Goal: Task Accomplishment & Management: Use online tool/utility

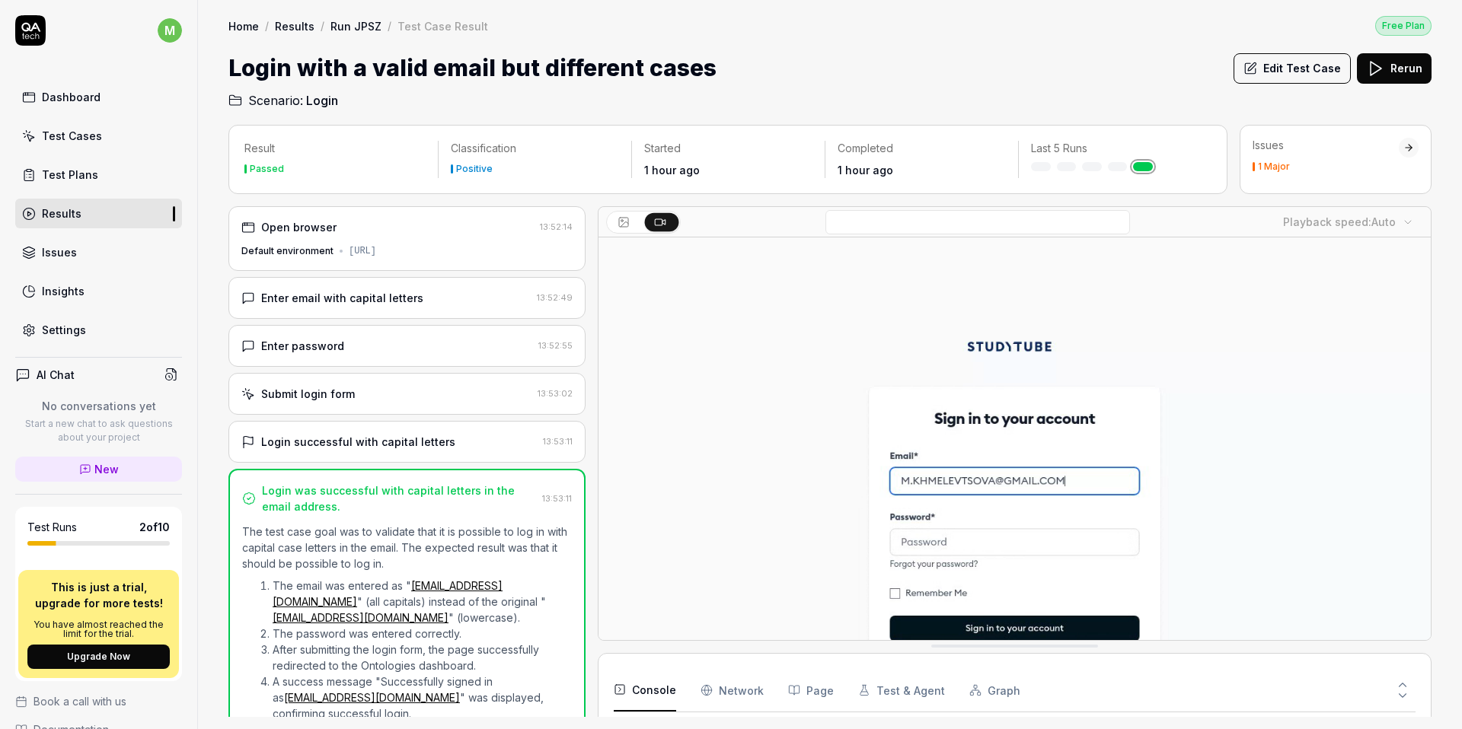
scroll to position [44, 0]
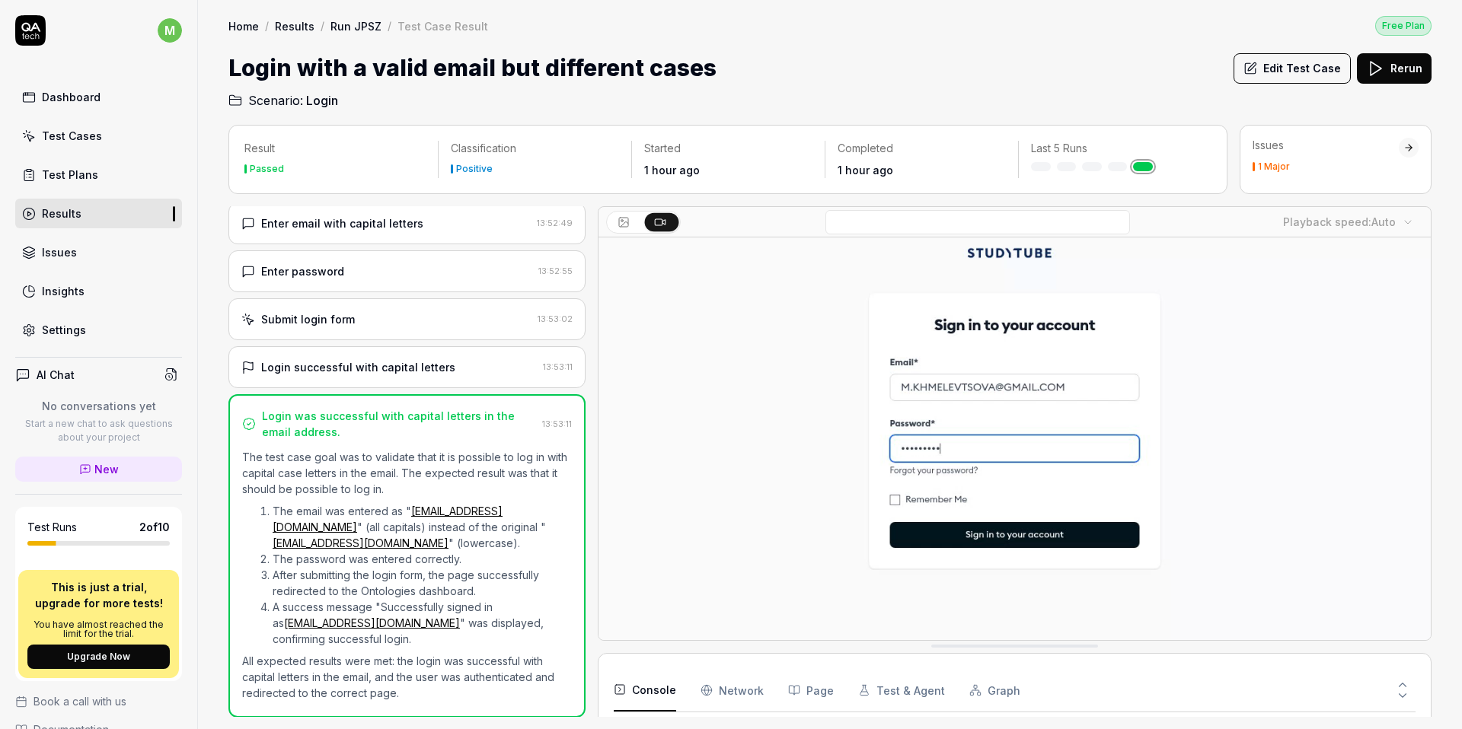
click at [78, 142] on div "Test Cases" at bounding box center [72, 136] width 60 height 16
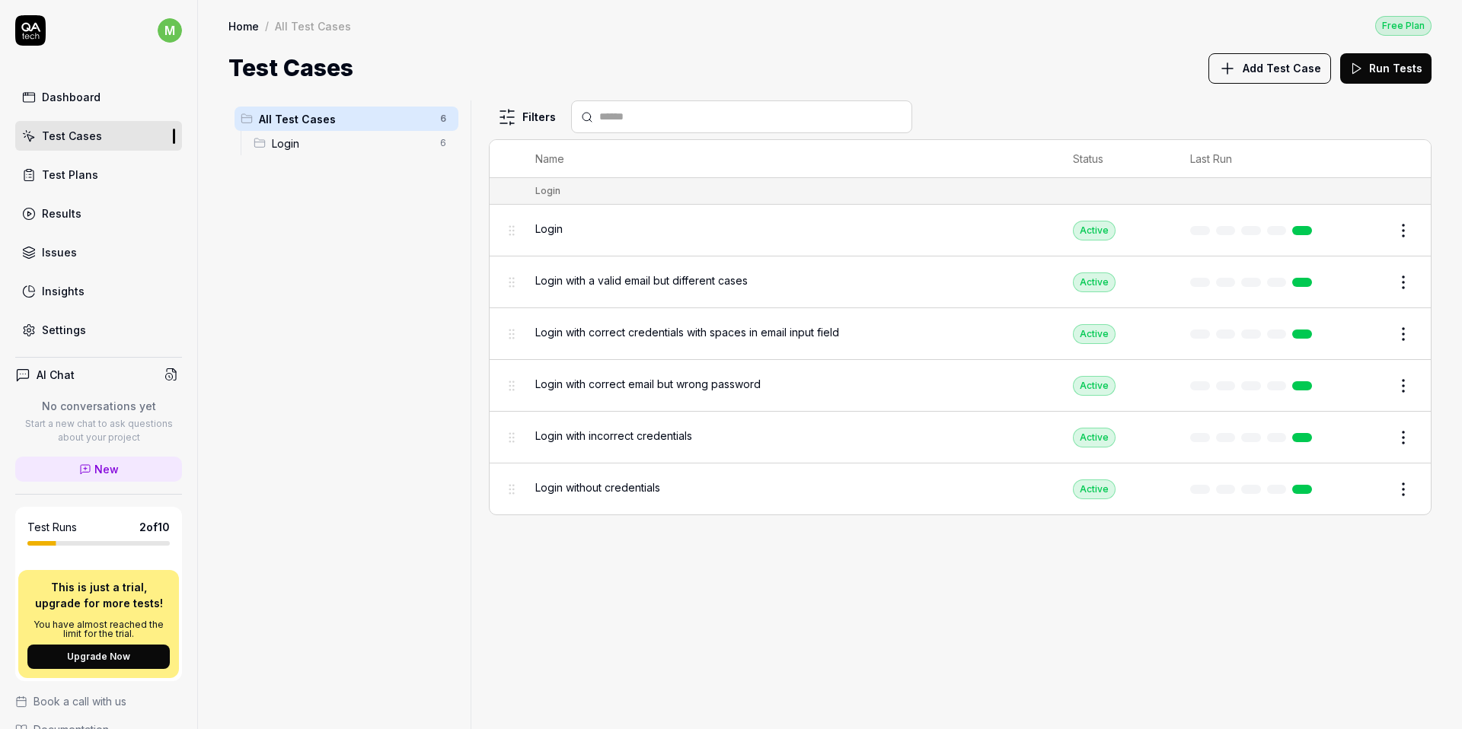
click at [82, 169] on div "Test Plans" at bounding box center [70, 175] width 56 height 16
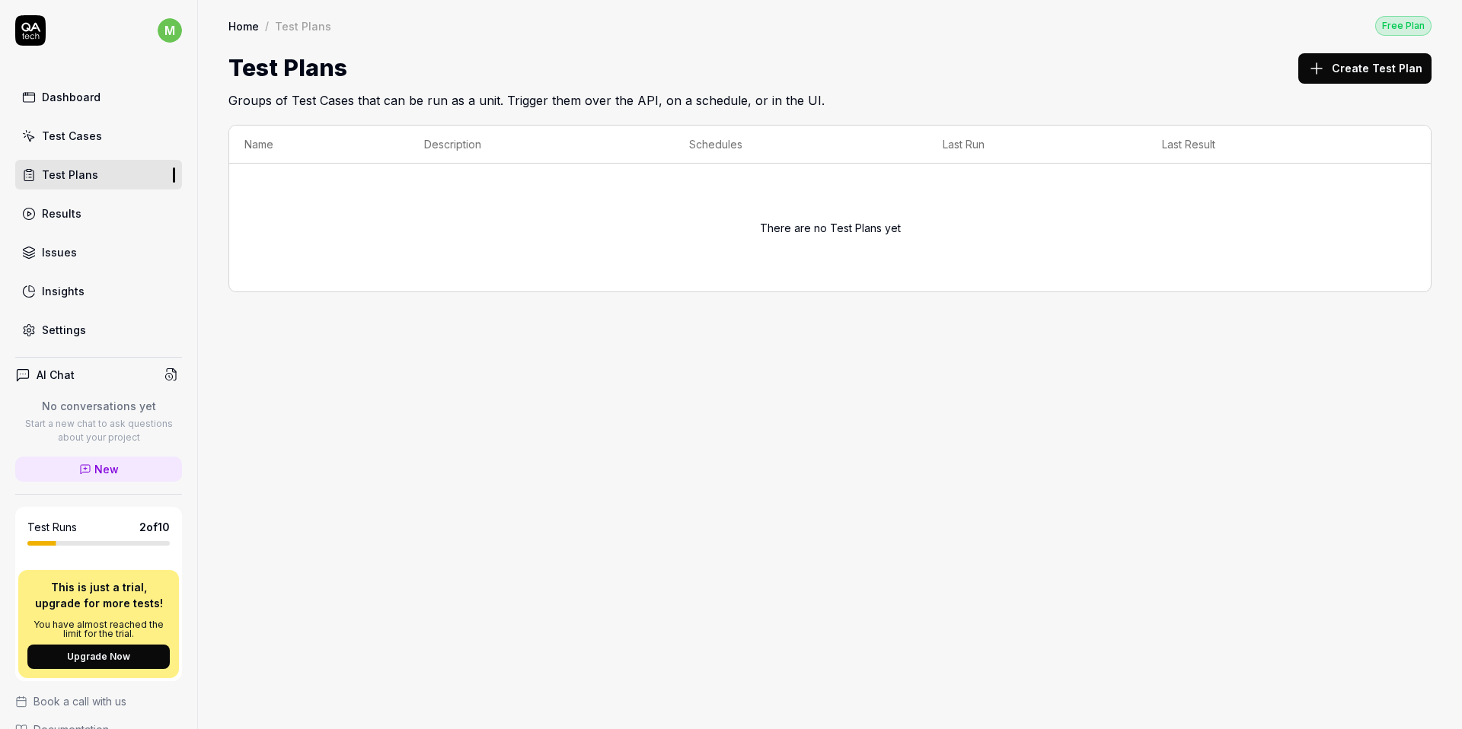
click at [68, 100] on div "Dashboard" at bounding box center [71, 97] width 59 height 16
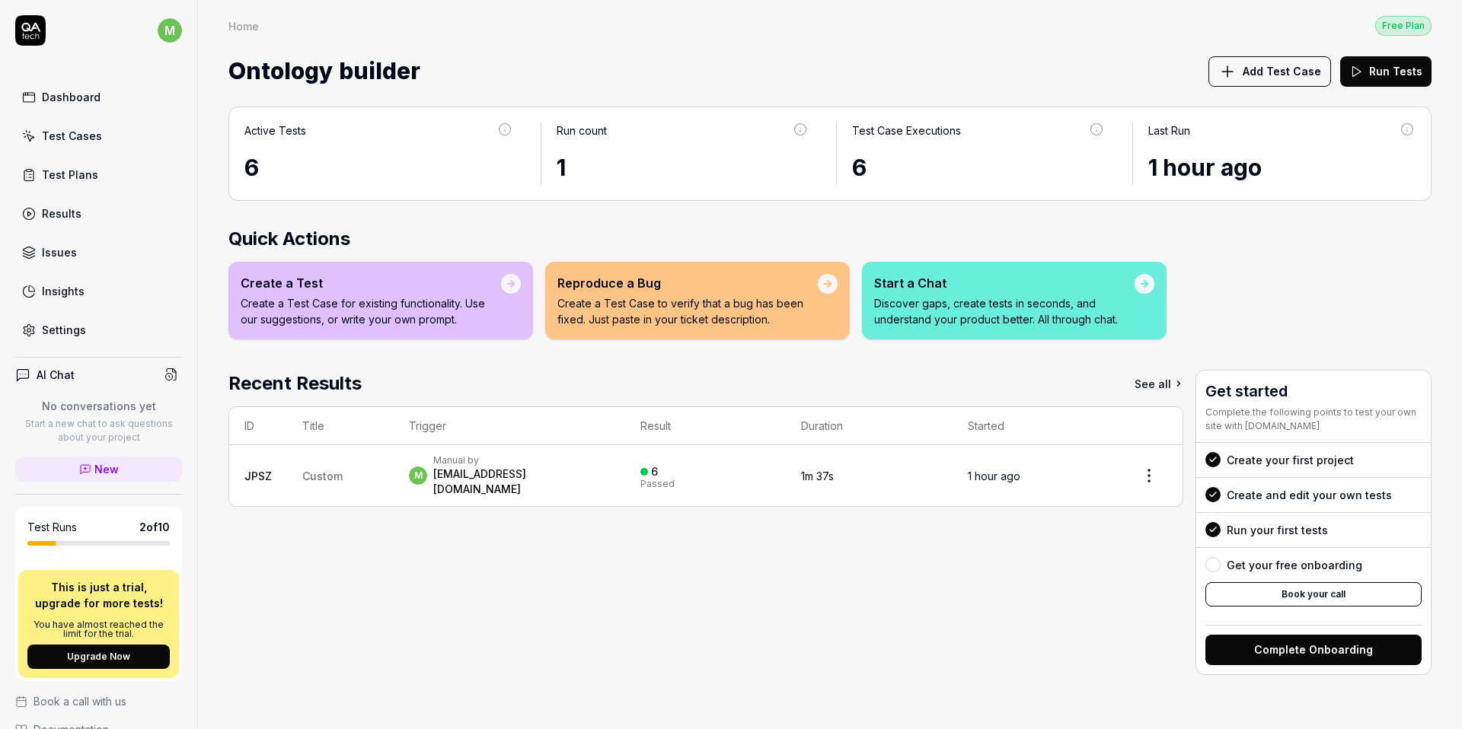
click at [493, 326] on p "Create a Test Case for existing functionality. Use our suggestions, or write yo…" at bounding box center [371, 311] width 260 height 32
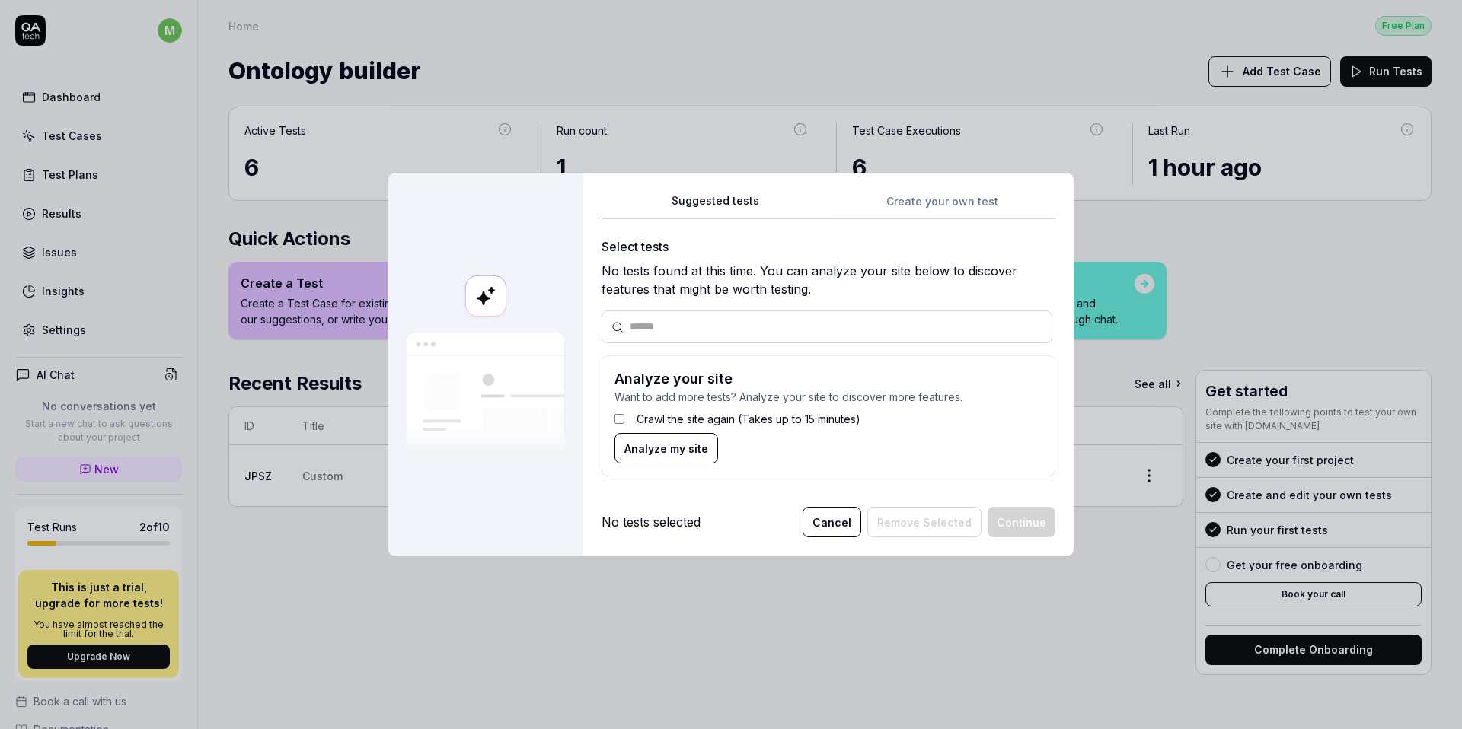
click at [713, 422] on label "Crawl the site again (Takes up to 15 minutes)" at bounding box center [748, 419] width 224 height 16
click at [706, 422] on label "Crawl the site again (Takes up to 15 minutes)" at bounding box center [748, 419] width 224 height 16
click at [658, 420] on label "Crawl the site again (Takes up to 15 minutes)" at bounding box center [748, 419] width 224 height 16
click at [737, 438] on form "Analyze your site Want to add more tests? Analyze your site to discover more fe…" at bounding box center [828, 416] width 454 height 121
click at [933, 206] on div "Suggested tests Create your own test Select tests No tests found at this time. …" at bounding box center [828, 341] width 454 height 298
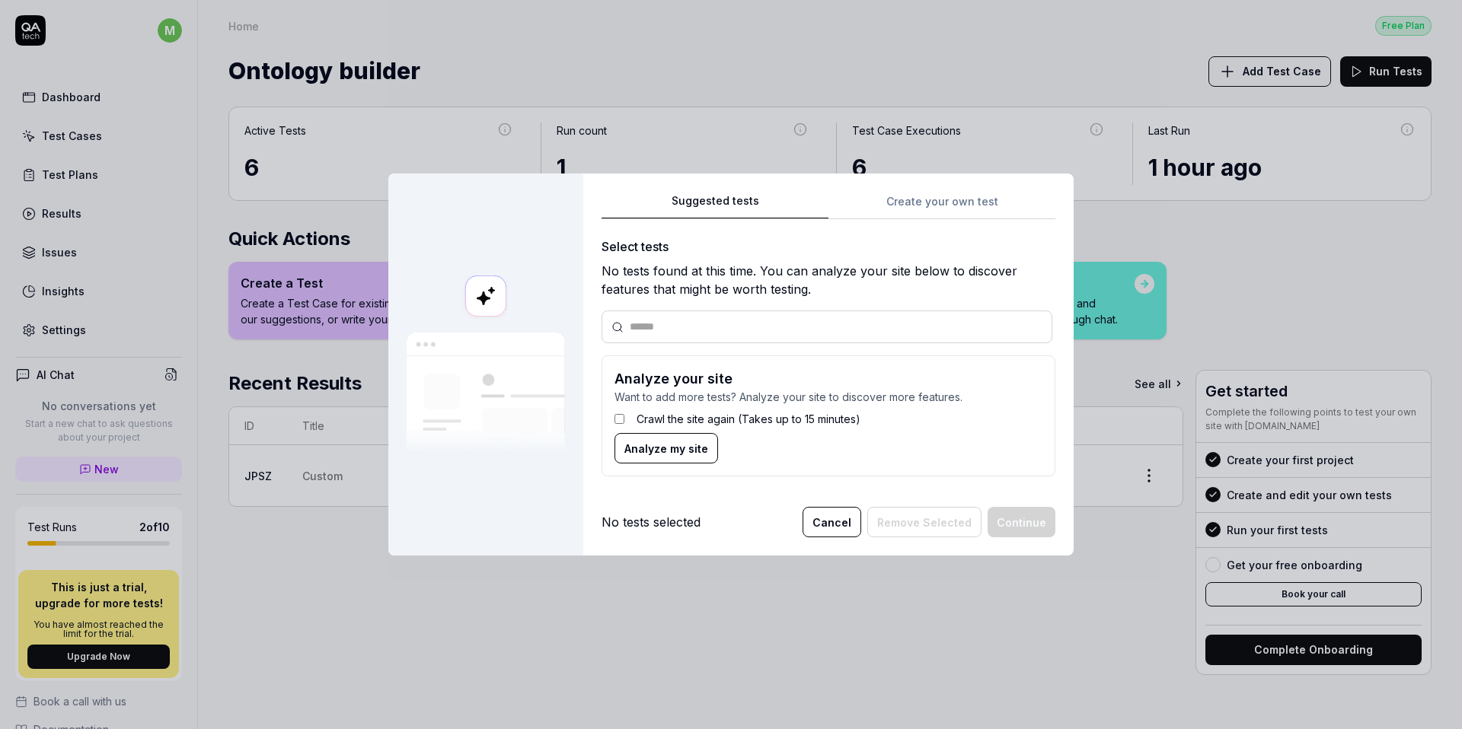
click at [769, 56] on div "Suggested tests Suggested tests Create your own test Select tests No tests foun…" at bounding box center [731, 364] width 1462 height 729
click at [684, 330] on input "text" at bounding box center [836, 327] width 413 height 16
click at [666, 422] on label "Crawl the site again (Takes up to 15 minutes)" at bounding box center [748, 419] width 224 height 16
click at [680, 451] on span "Analyze my site" at bounding box center [666, 449] width 84 height 16
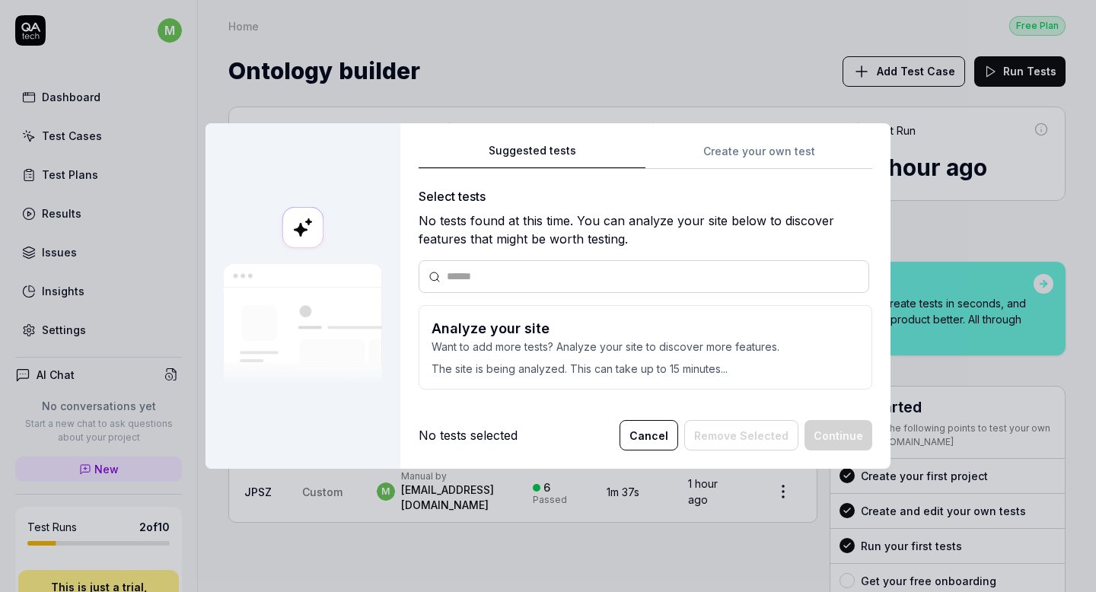
click at [520, 346] on p "Want to add more tests? Analyze your site to discover more features." at bounding box center [646, 347] width 428 height 16
click at [499, 367] on p "The site is being analyzed. This can take up to 15 minutes..." at bounding box center [646, 366] width 428 height 22
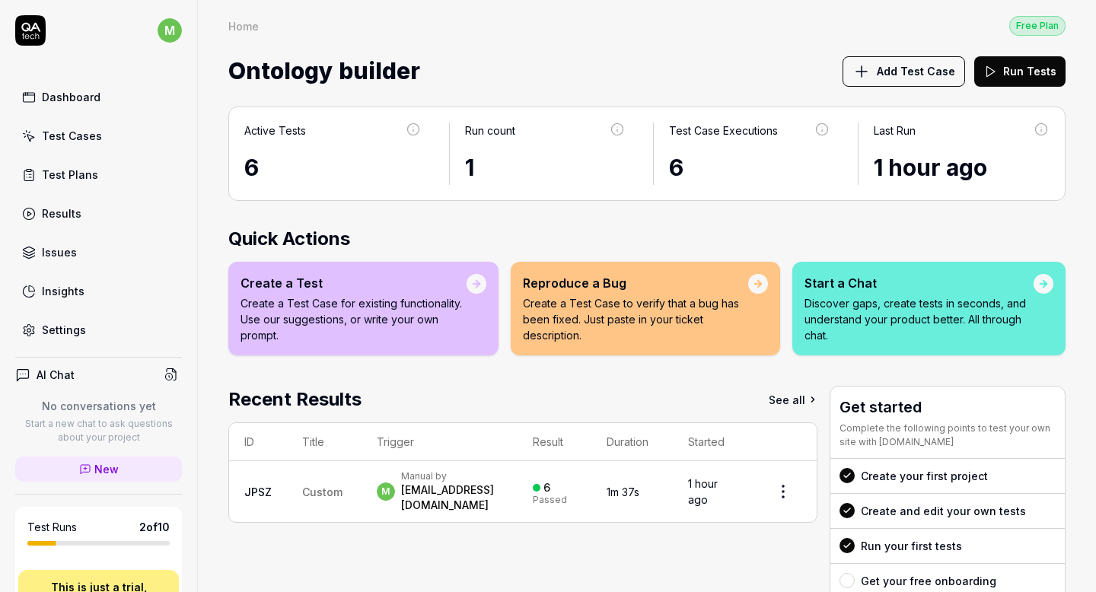
click at [439, 323] on p "Create a Test Case for existing functionality. Use our suggestions, or write yo…" at bounding box center [354, 319] width 226 height 48
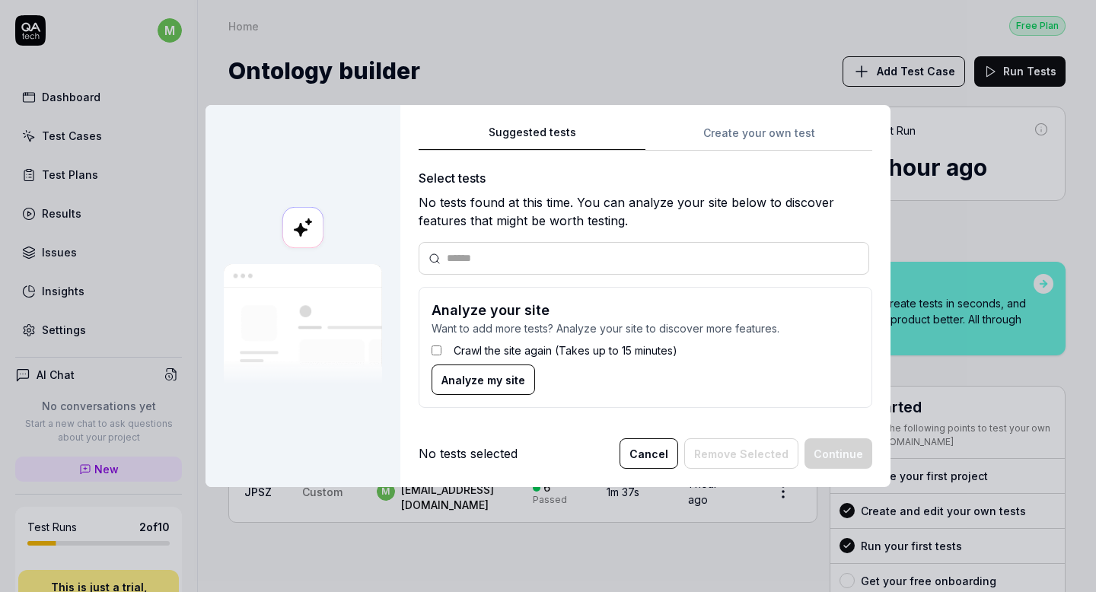
click at [649, 451] on button "Cancel" at bounding box center [649, 454] width 59 height 30
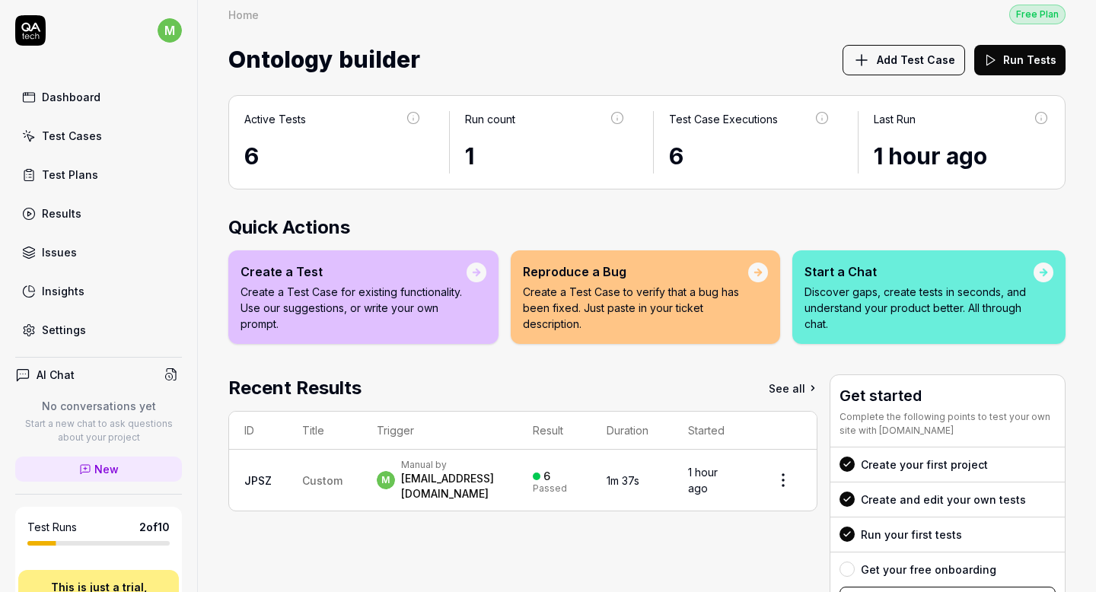
scroll to position [13, 0]
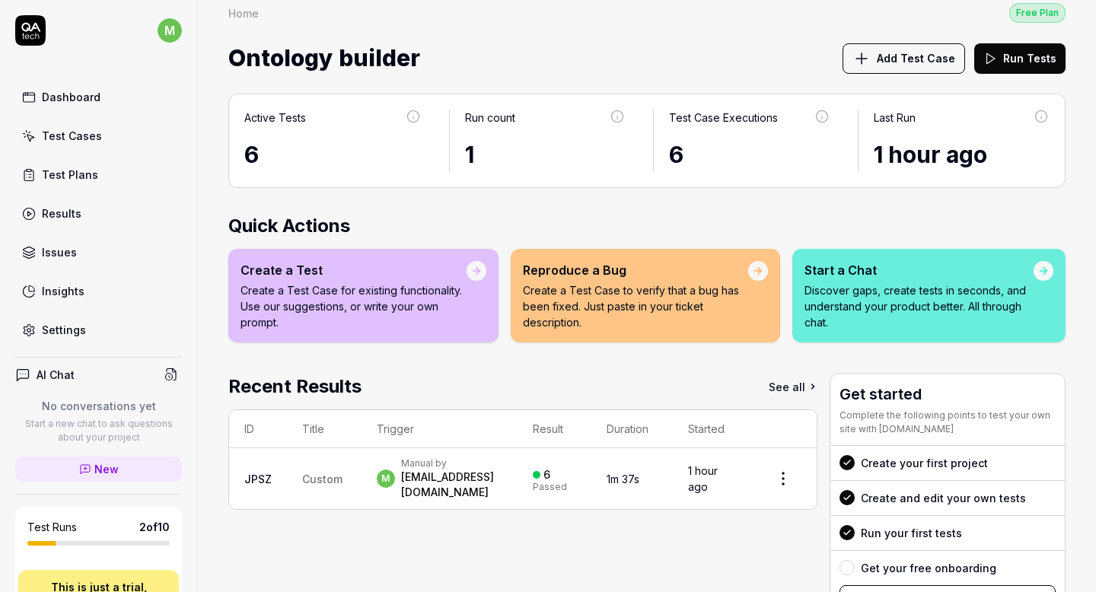
click at [464, 305] on p "Create a Test Case for existing functionality. Use our suggestions, or write yo…" at bounding box center [354, 306] width 226 height 48
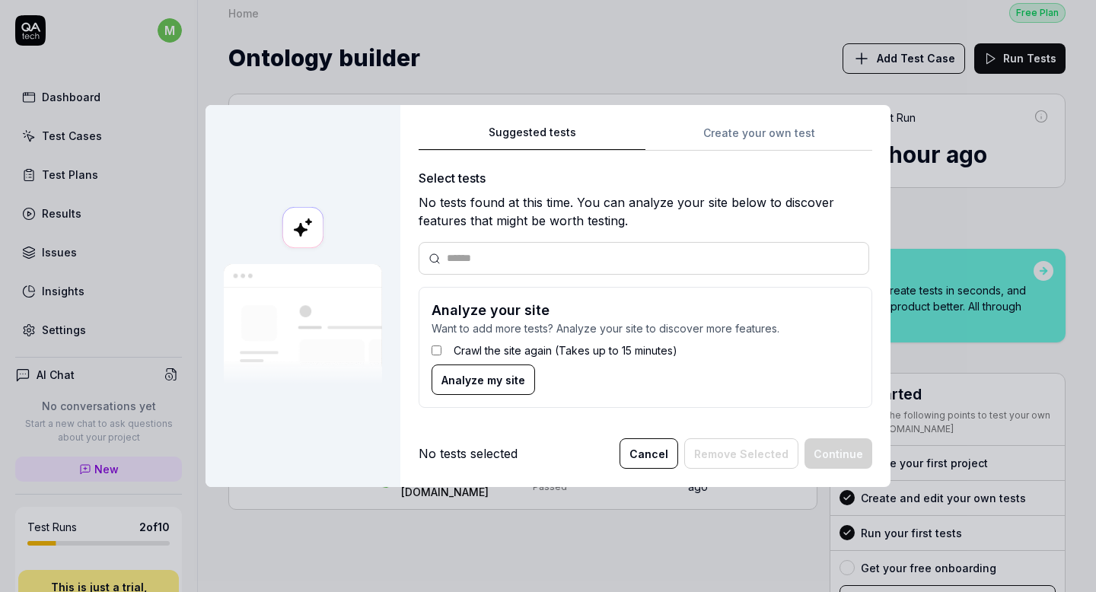
click at [483, 352] on label "Crawl the site again (Takes up to 15 minutes)" at bounding box center [566, 351] width 224 height 16
click at [651, 448] on button "Cancel" at bounding box center [649, 454] width 59 height 30
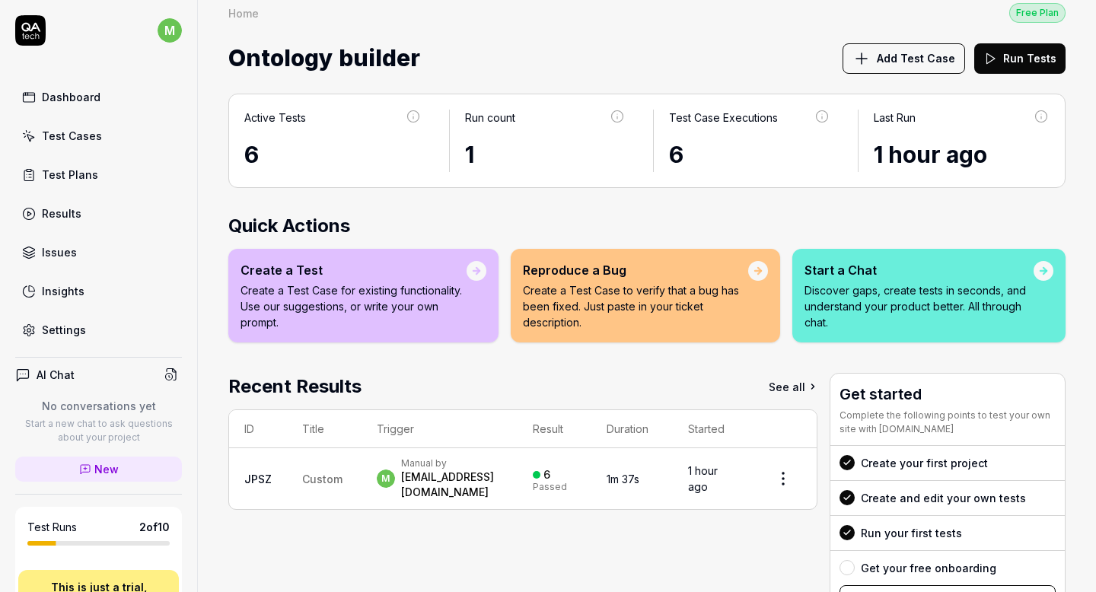
click at [72, 281] on link "Insights" at bounding box center [98, 291] width 167 height 30
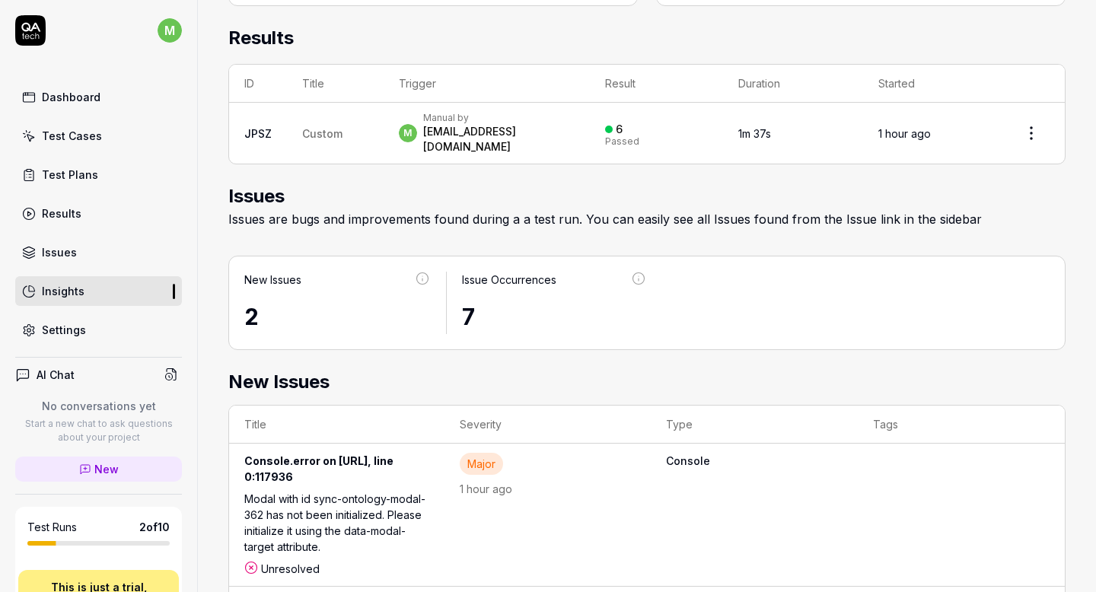
scroll to position [581, 0]
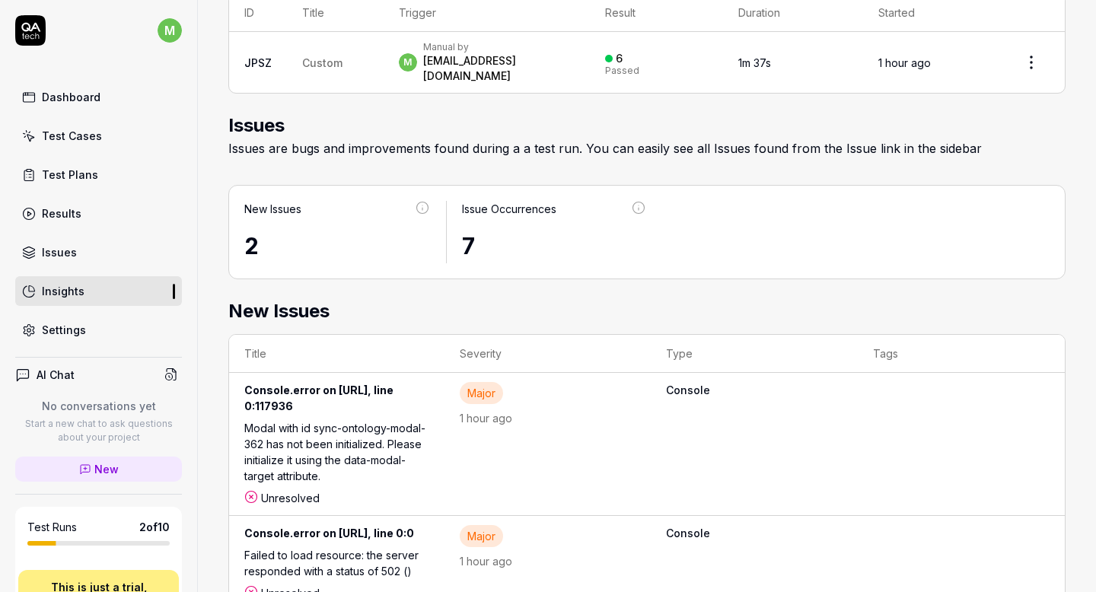
click at [86, 343] on link "Settings" at bounding box center [98, 330] width 167 height 30
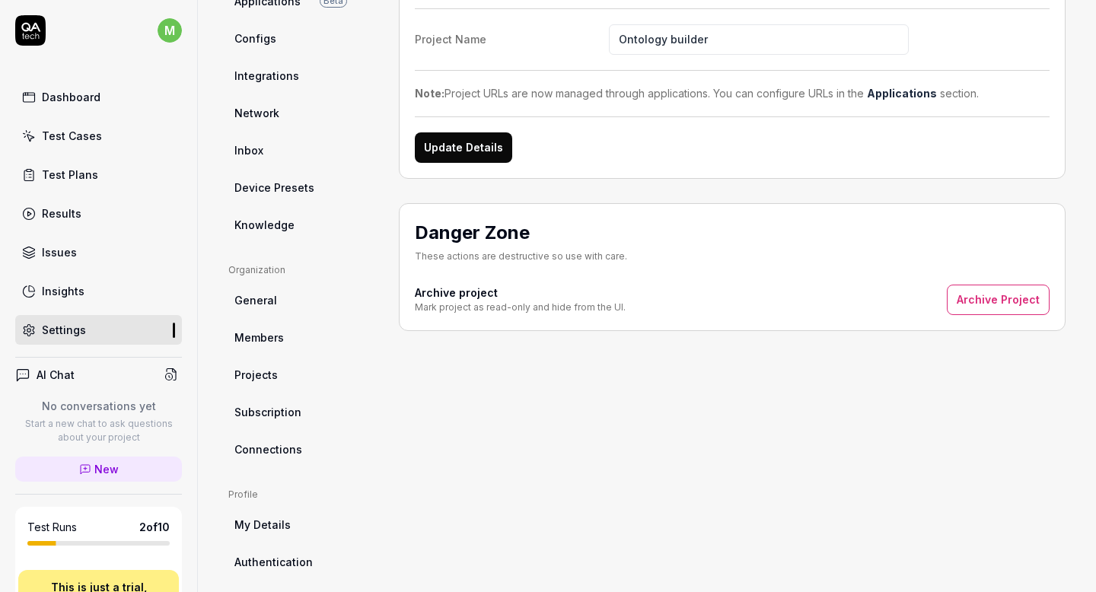
scroll to position [277, 0]
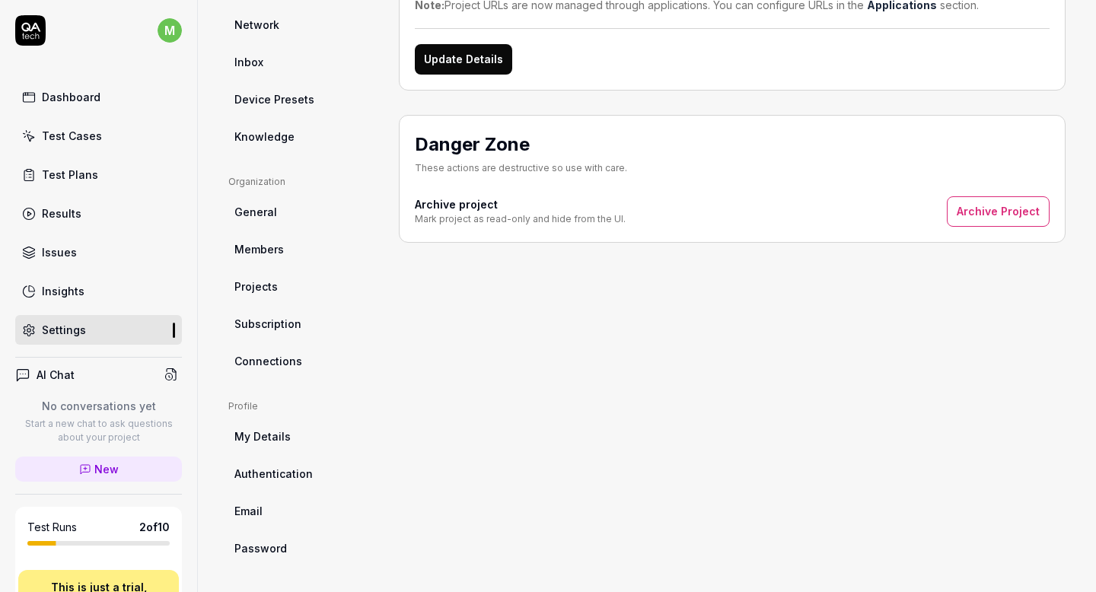
click at [277, 216] on link "General" at bounding box center [301, 212] width 146 height 28
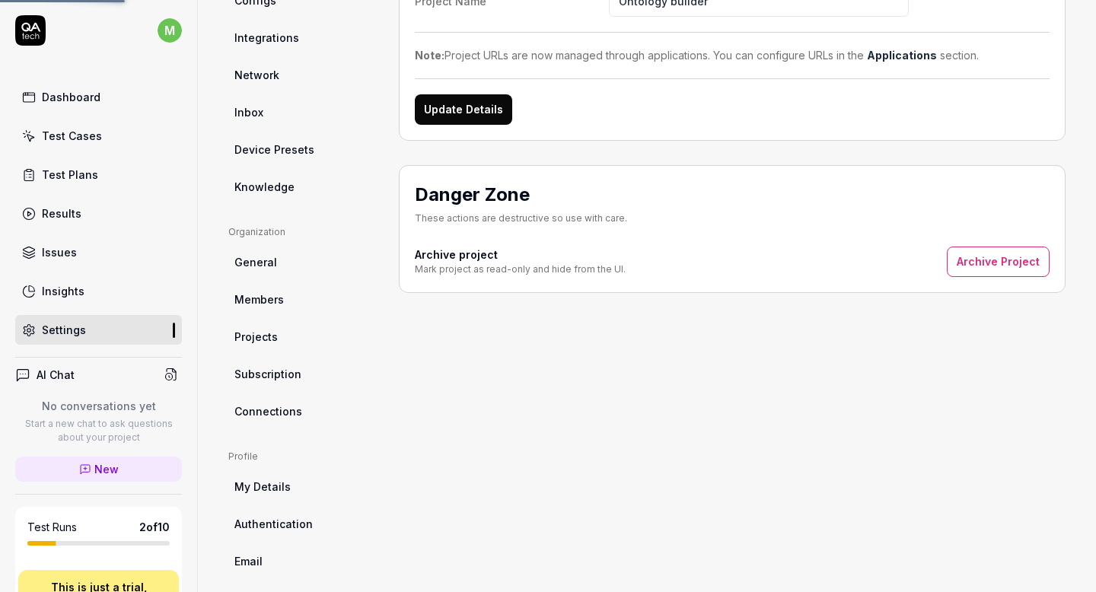
scroll to position [222, 0]
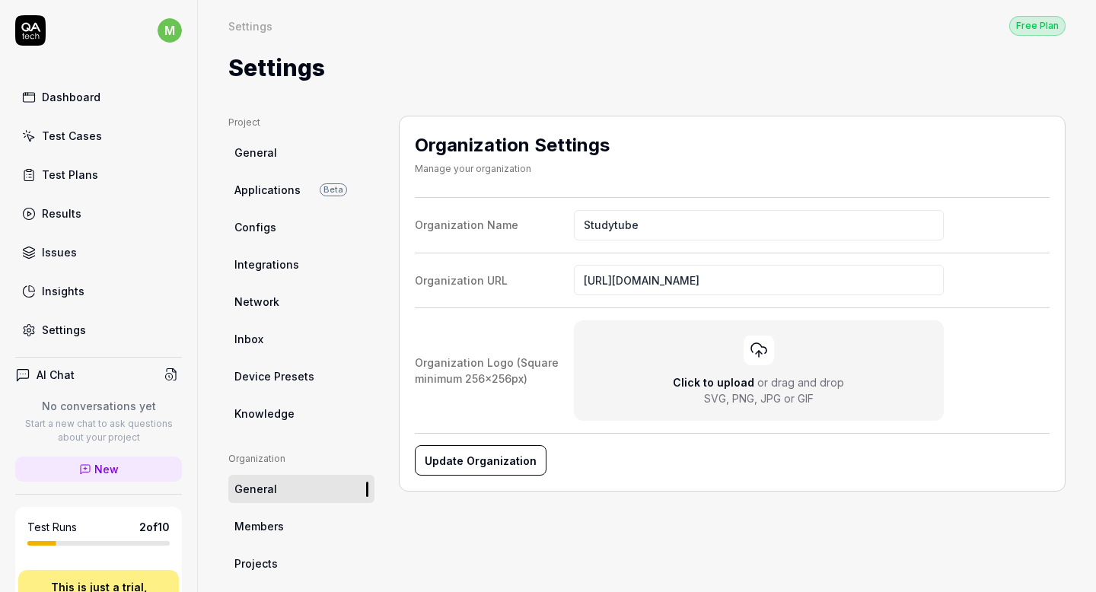
click at [270, 302] on span "Network" at bounding box center [256, 302] width 45 height 16
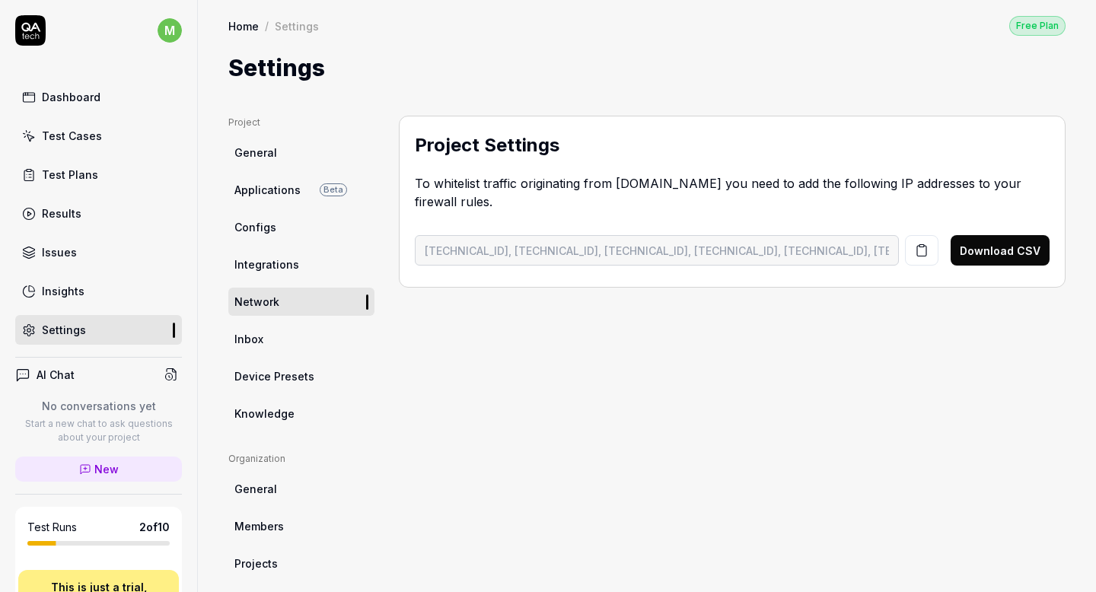
click at [277, 407] on span "Knowledge" at bounding box center [264, 414] width 60 height 16
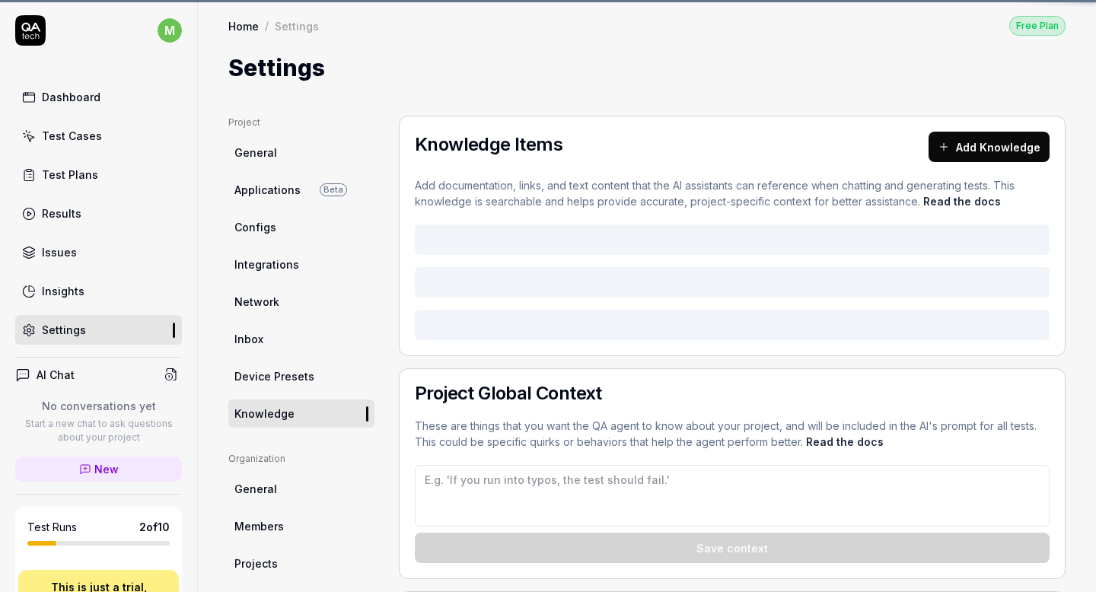
type textarea "*"
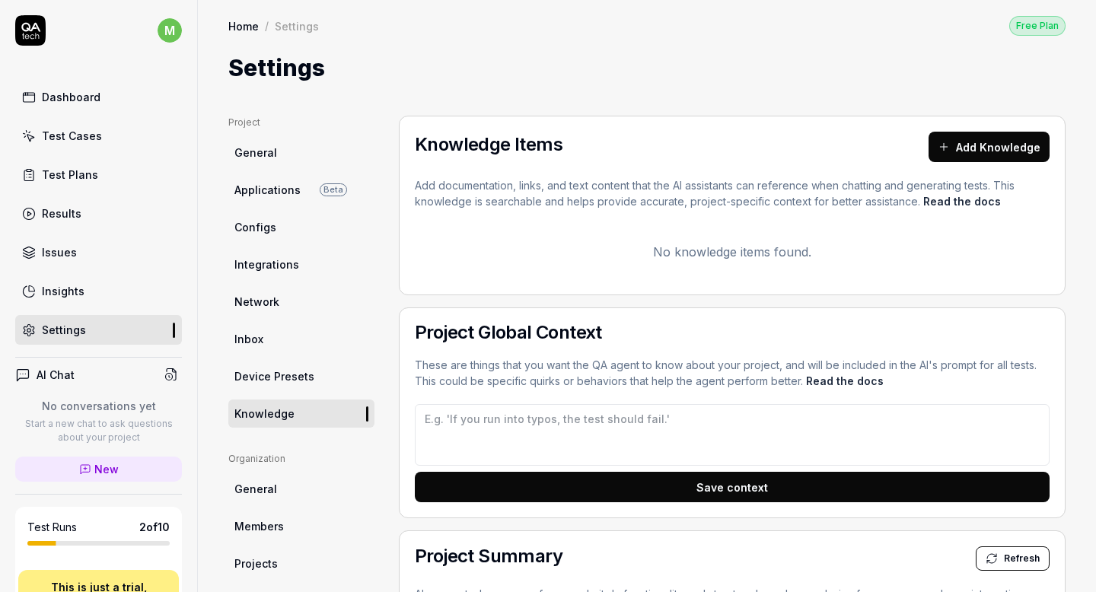
click at [81, 287] on link "Insights" at bounding box center [98, 291] width 167 height 30
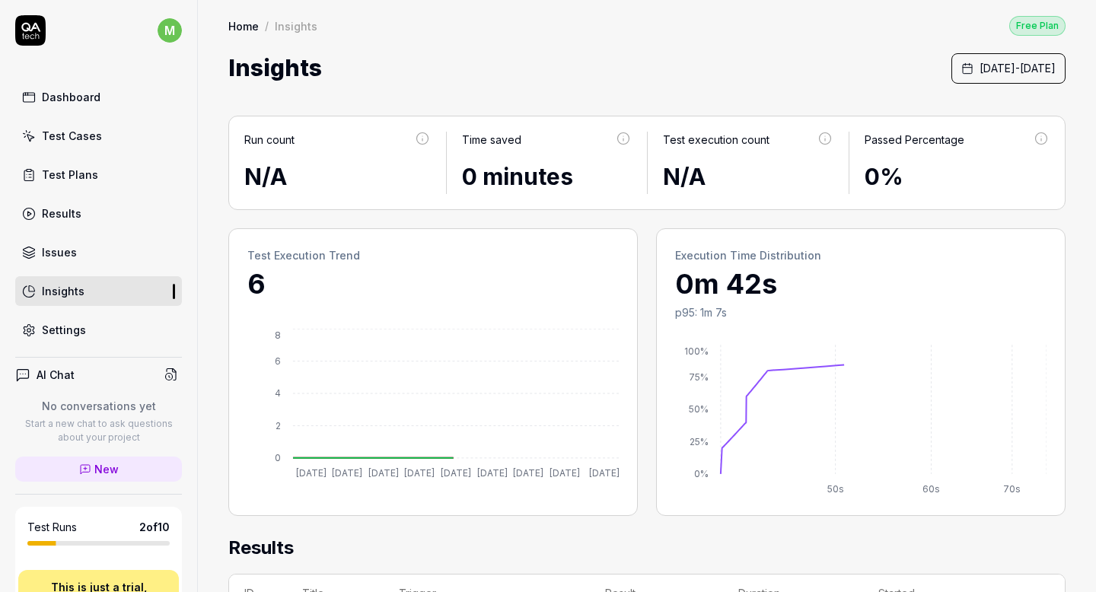
click at [88, 254] on link "Issues" at bounding box center [98, 253] width 167 height 30
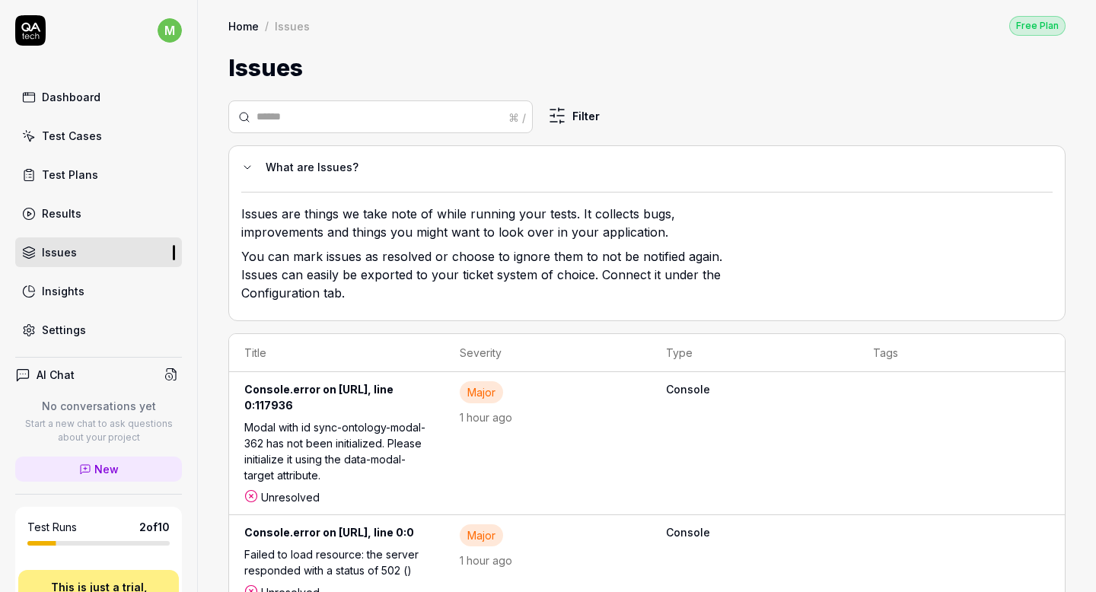
click at [87, 217] on link "Results" at bounding box center [98, 214] width 167 height 30
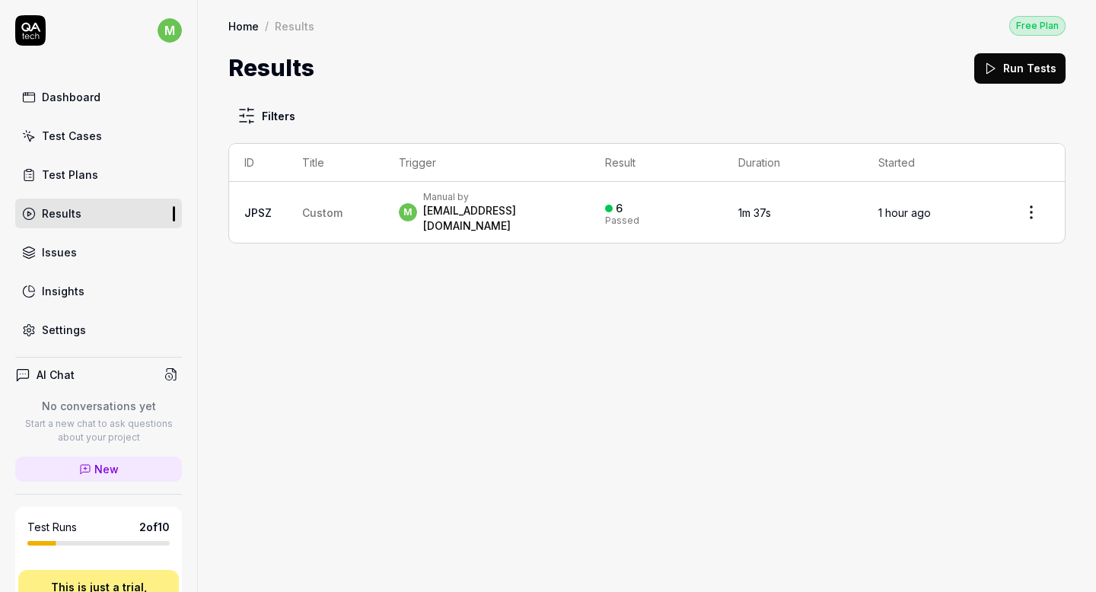
click at [91, 176] on div "Test Plans" at bounding box center [70, 175] width 56 height 16
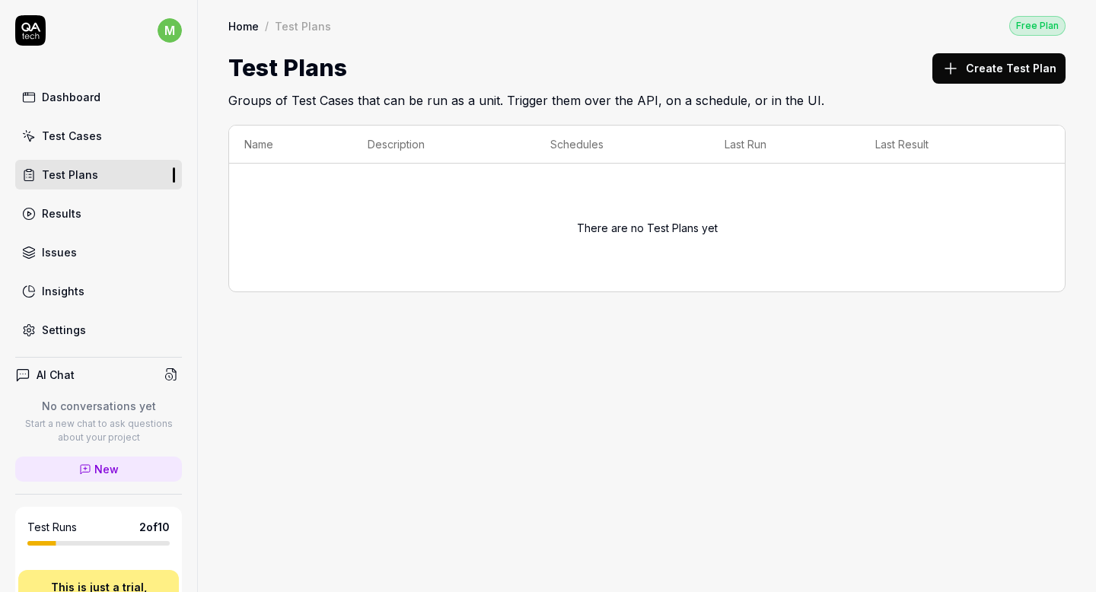
click at [101, 139] on link "Test Cases" at bounding box center [98, 136] width 167 height 30
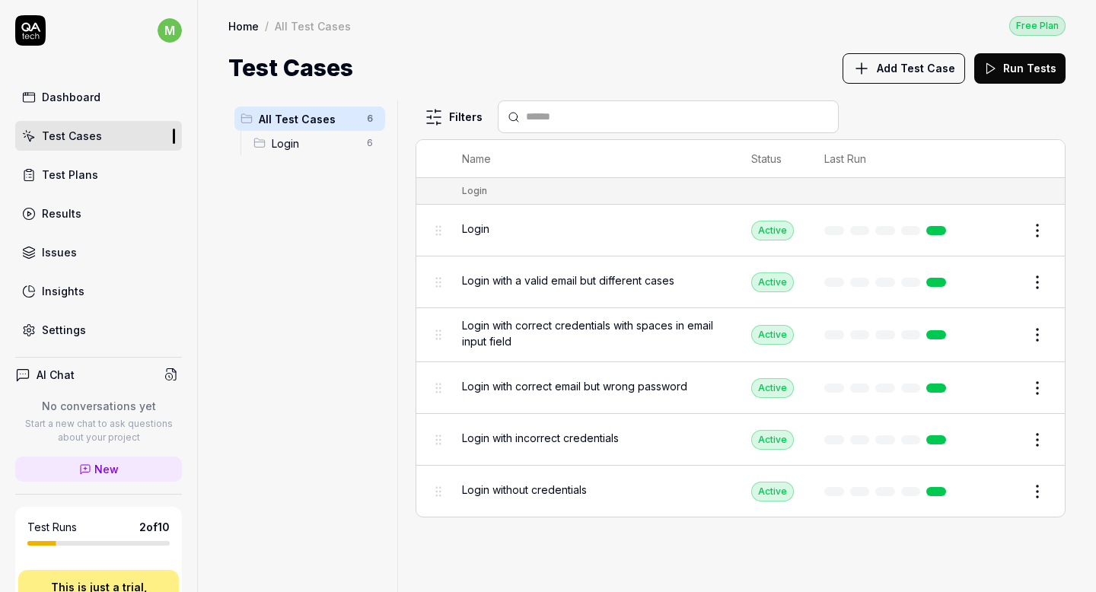
click at [86, 97] on div "Dashboard" at bounding box center [71, 97] width 59 height 16
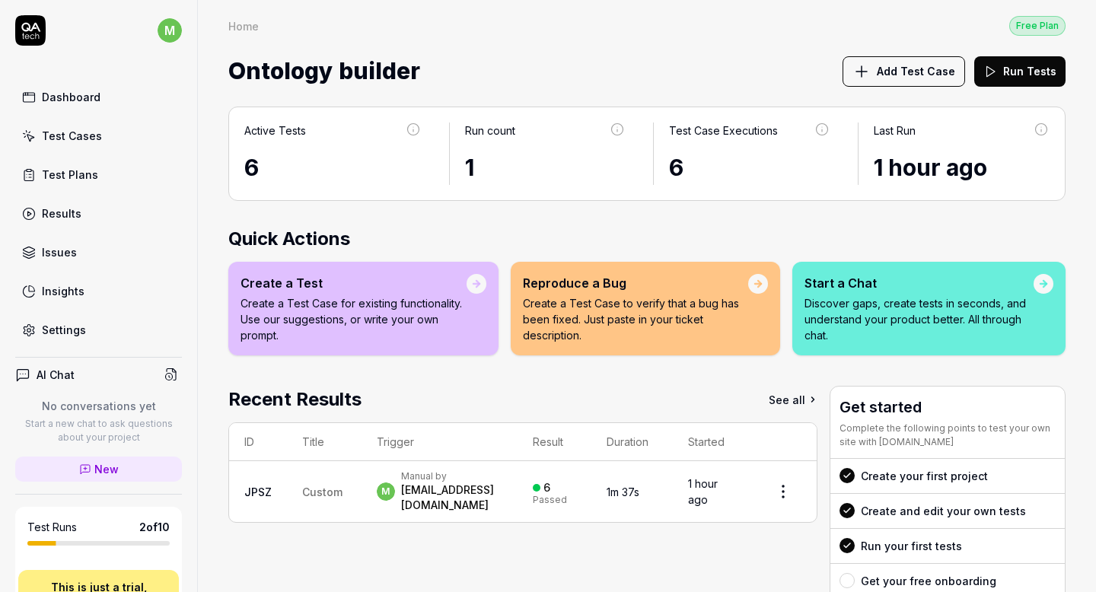
click at [424, 316] on p "Create a Test Case for existing functionality. Use our suggestions, or write yo…" at bounding box center [354, 319] width 226 height 48
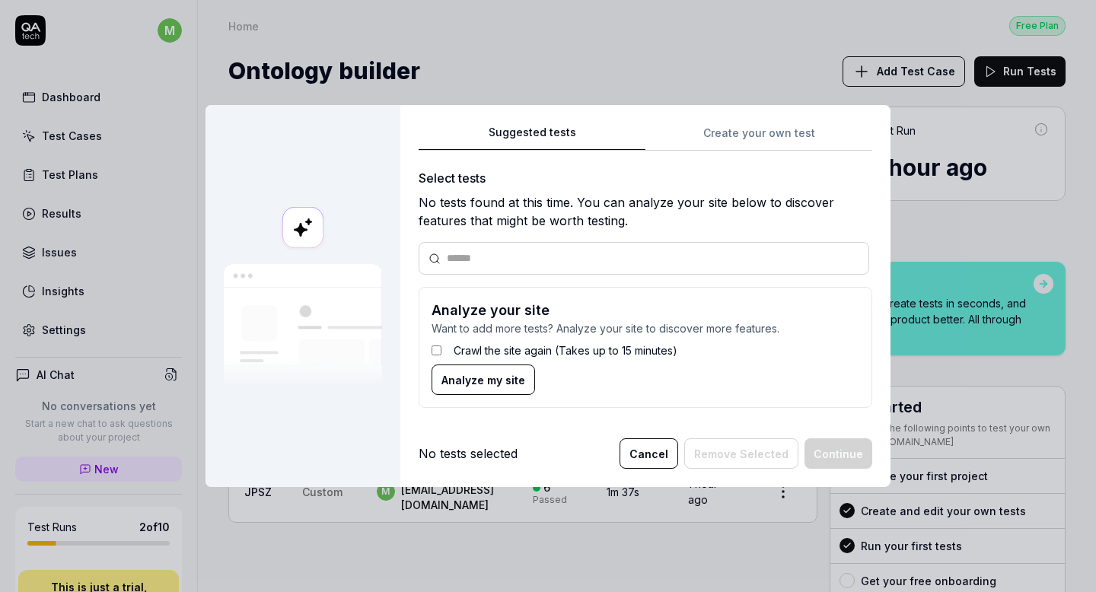
click at [474, 356] on label "Crawl the site again (Takes up to 15 minutes)" at bounding box center [566, 351] width 224 height 16
click at [482, 384] on span "Analyze my site" at bounding box center [484, 380] width 84 height 16
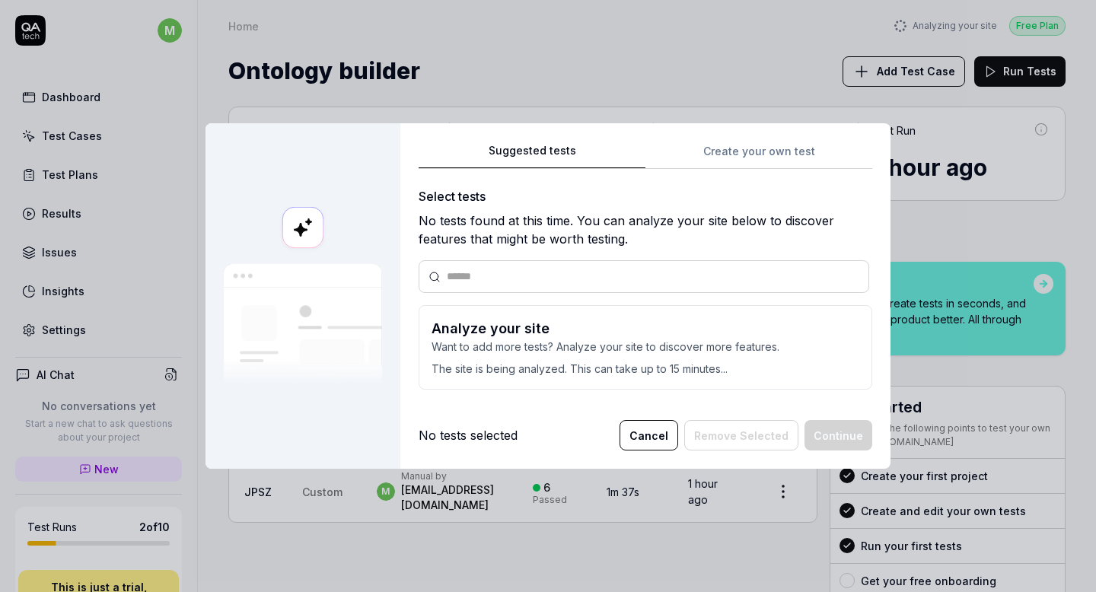
click at [662, 440] on button "Cancel" at bounding box center [649, 435] width 59 height 30
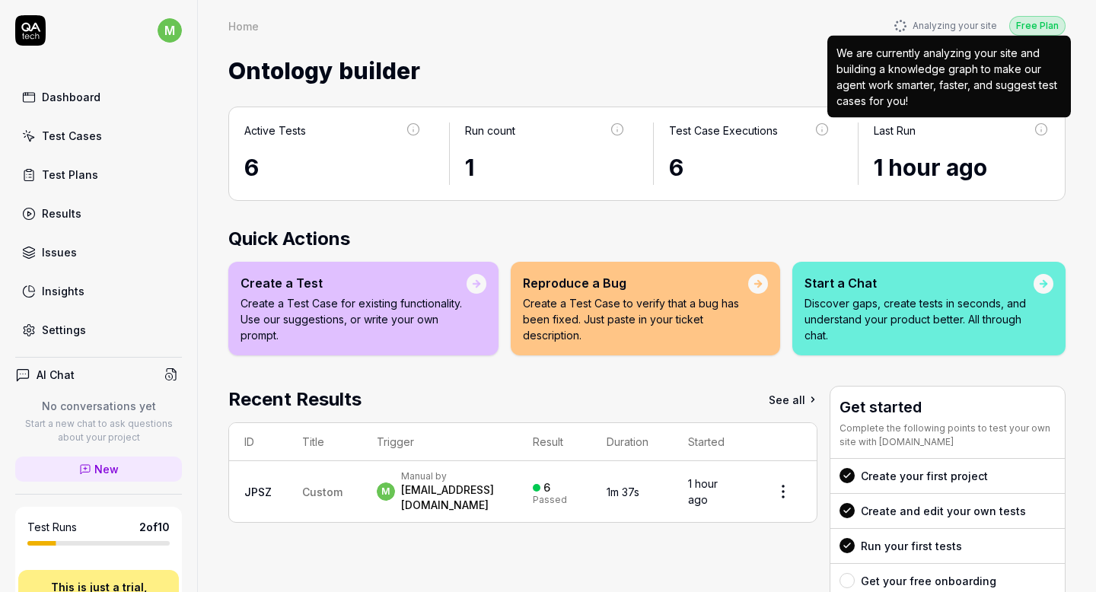
click at [944, 27] on div "Analyzing your site" at bounding box center [946, 26] width 103 height 14
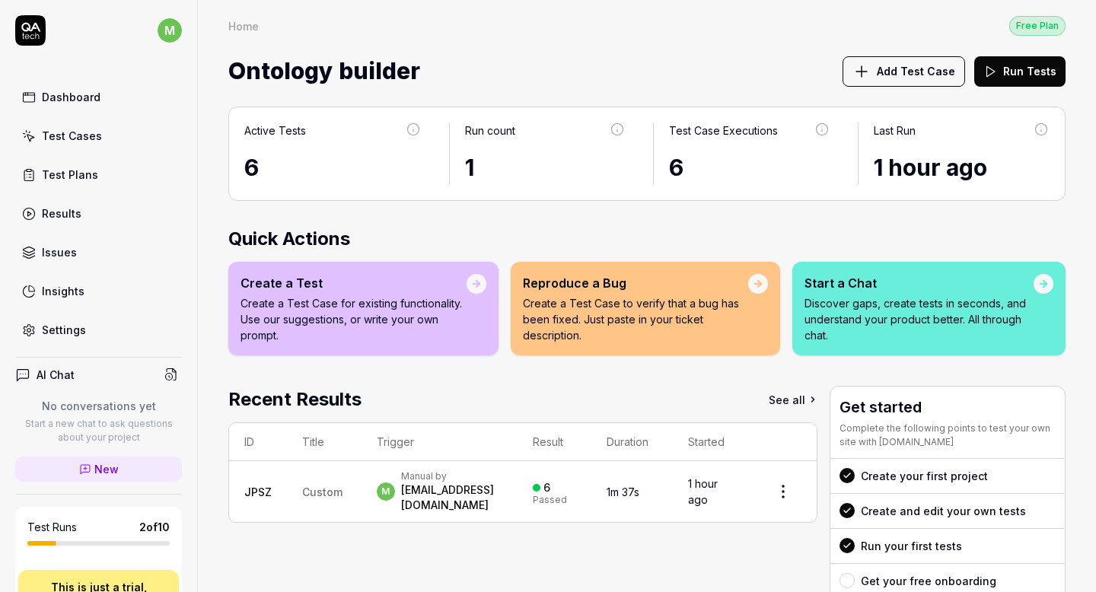
click at [388, 329] on p "Create a Test Case for existing functionality. Use our suggestions, or write yo…" at bounding box center [354, 319] width 226 height 48
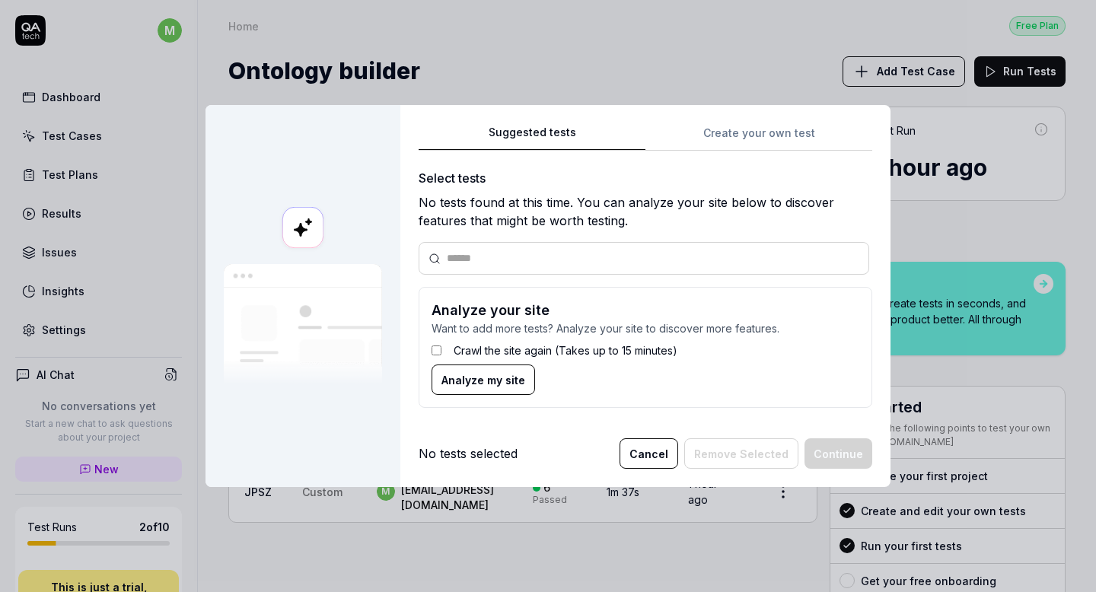
click at [458, 348] on label "Crawl the site again (Takes up to 15 minutes)" at bounding box center [566, 351] width 224 height 16
click at [459, 391] on button "Analyze my site" at bounding box center [484, 380] width 104 height 30
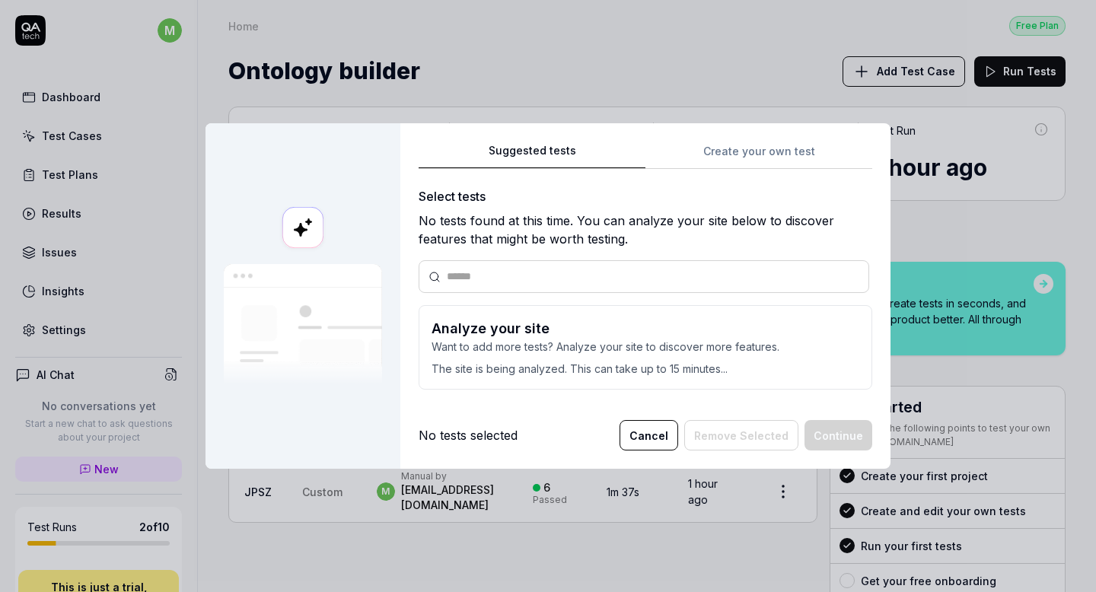
click at [612, 358] on p "The site is being analyzed. This can take up to 15 minutes..." at bounding box center [646, 366] width 428 height 22
click at [501, 279] on input "text" at bounding box center [653, 277] width 413 height 16
click at [501, 330] on h3 "Analyze your site" at bounding box center [646, 328] width 428 height 21
click at [518, 374] on p "The site is being analyzed. This can take up to 15 minutes..." at bounding box center [646, 366] width 428 height 22
click at [327, 327] on img at bounding box center [303, 324] width 158 height 121
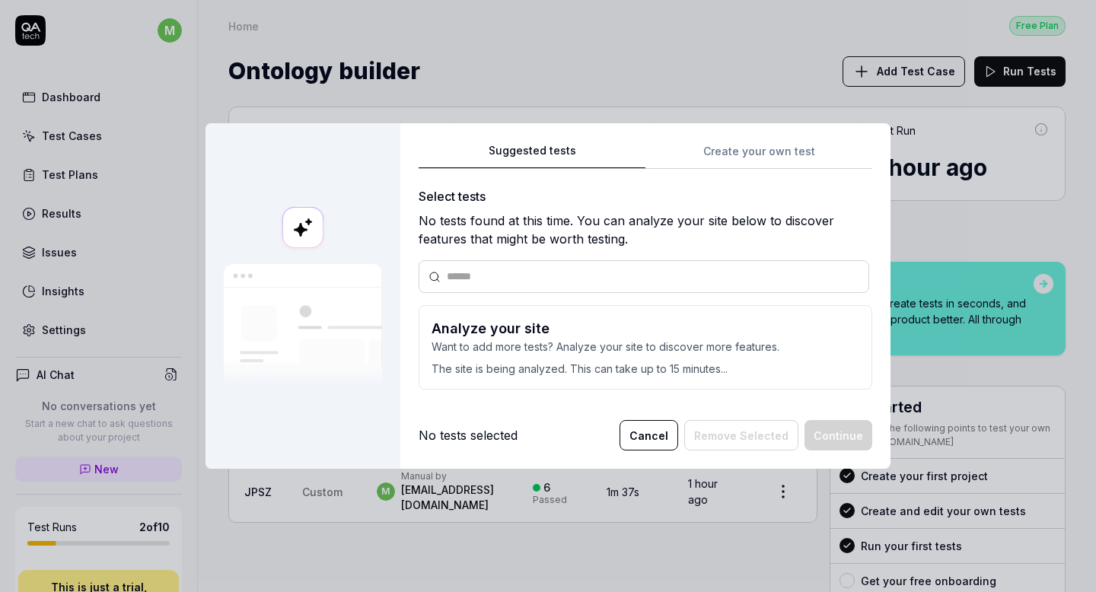
click at [764, 149] on div "Suggested tests Create your own test Select tests No tests found at this time. …" at bounding box center [646, 272] width 454 height 261
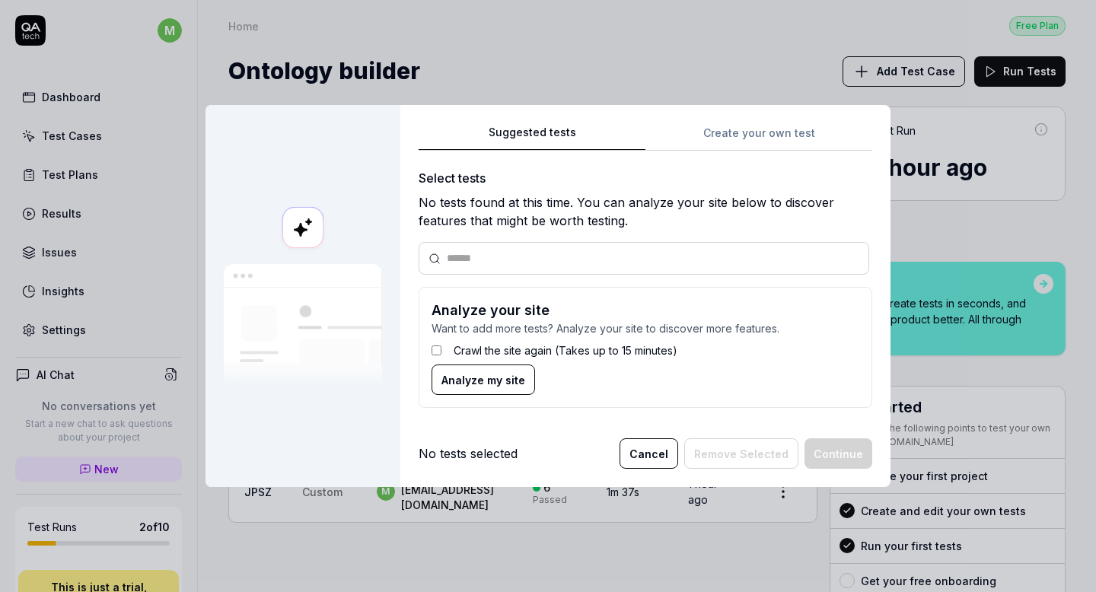
click at [576, 53] on div "Suggested tests Suggested tests Create your own test Select tests No tests foun…" at bounding box center [548, 296] width 1096 height 592
click at [490, 383] on span "Analyze my site" at bounding box center [484, 380] width 84 height 16
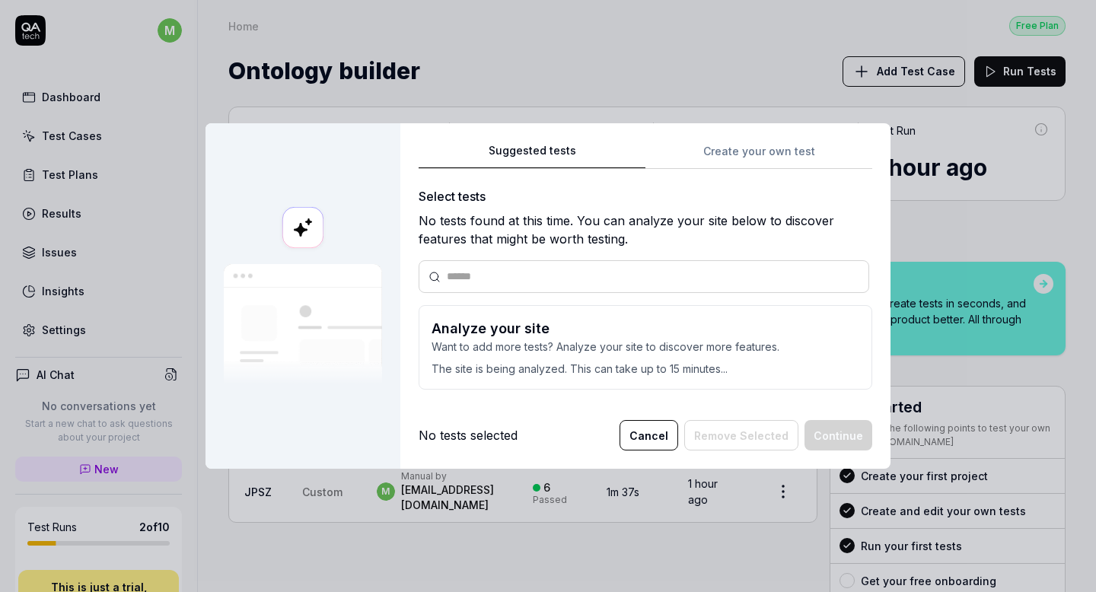
click at [467, 214] on div "No tests found at this time. You can analyze your site below to discover featur…" at bounding box center [646, 230] width 454 height 37
